Goal: Find specific page/section: Find specific page/section

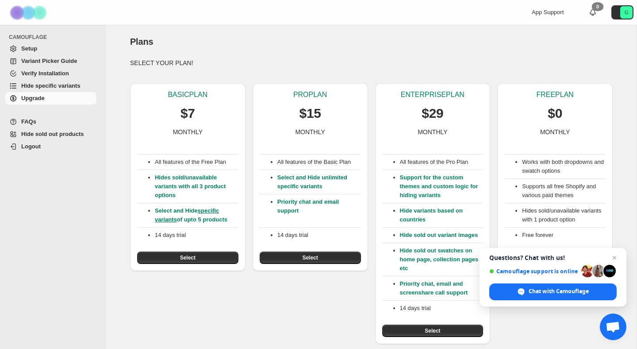
click at [66, 133] on span "Hide sold out products" at bounding box center [52, 134] width 63 height 7
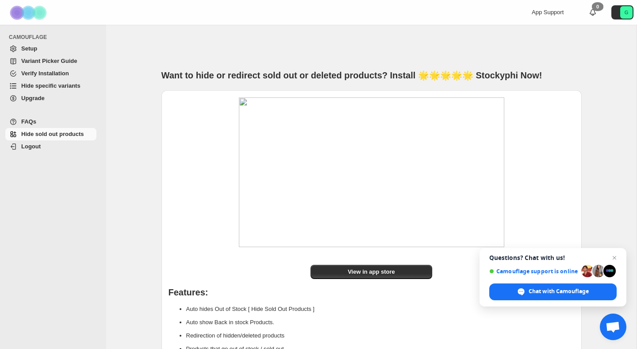
click at [70, 88] on span "Hide specific variants" at bounding box center [50, 85] width 59 height 7
